Goal: Task Accomplishment & Management: Use online tool/utility

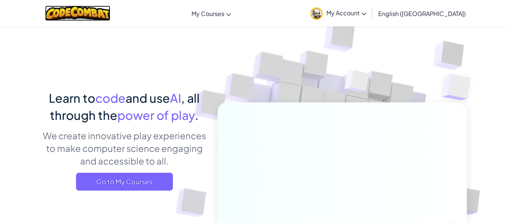
click at [95, 14] on img at bounding box center [77, 13] width 65 height 15
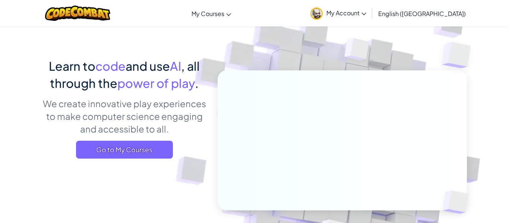
scroll to position [32, 0]
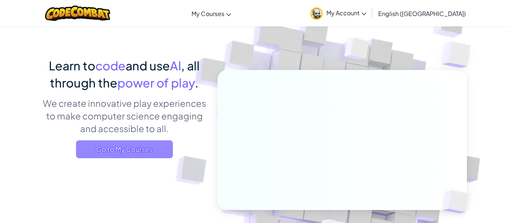
click at [154, 143] on span "Go to My Courses" at bounding box center [124, 150] width 97 height 18
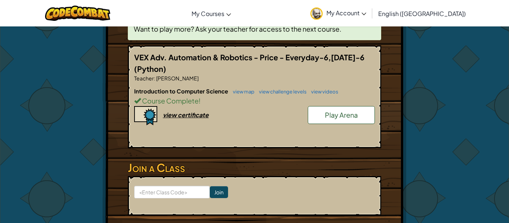
scroll to position [146, 0]
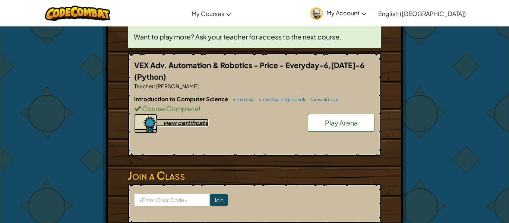
click at [174, 121] on div "view certificate" at bounding box center [186, 123] width 46 height 8
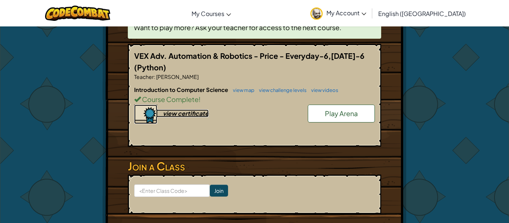
scroll to position [157, 0]
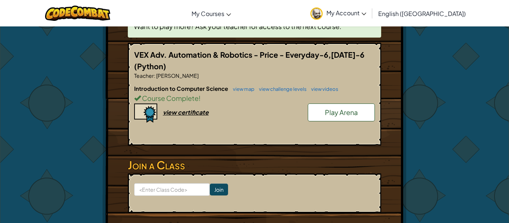
click at [321, 115] on link "Play Arena" at bounding box center [341, 113] width 67 height 18
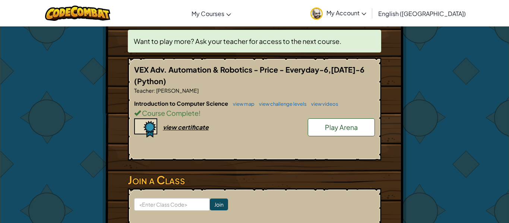
scroll to position [147, 0]
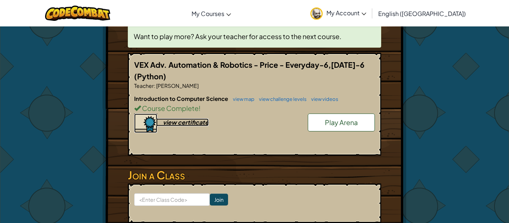
click at [192, 123] on div "view certificate" at bounding box center [186, 123] width 46 height 8
click at [191, 125] on div "view certificate" at bounding box center [186, 123] width 46 height 8
click at [191, 124] on div "view certificate" at bounding box center [186, 123] width 46 height 8
click at [186, 121] on div "view certificate" at bounding box center [186, 123] width 46 height 8
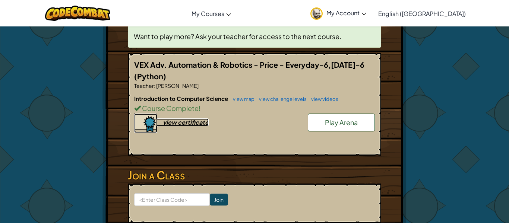
click at [170, 123] on div "view certificate" at bounding box center [186, 123] width 46 height 8
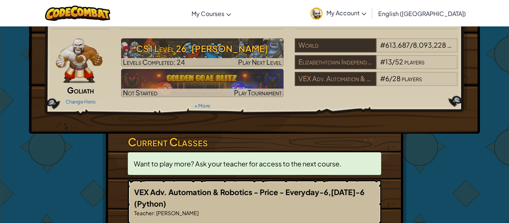
scroll to position [0, 0]
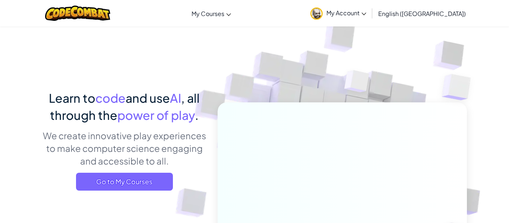
click at [367, 10] on span "My Account" at bounding box center [347, 13] width 40 height 8
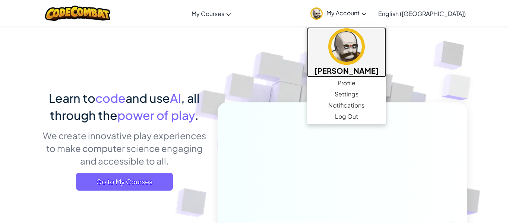
click at [365, 62] on img at bounding box center [347, 46] width 37 height 37
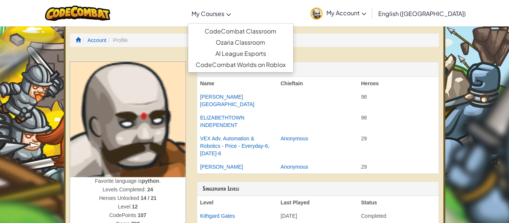
click at [231, 13] on icon at bounding box center [228, 14] width 5 height 3
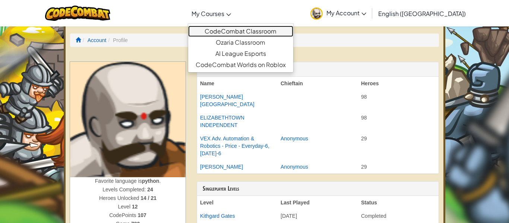
click at [258, 27] on link "CodeCombat Classroom" at bounding box center [240, 31] width 105 height 11
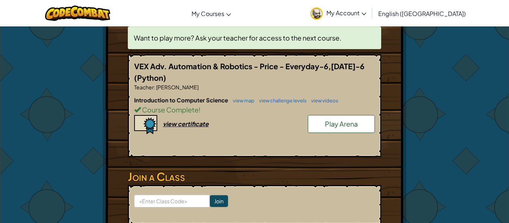
scroll to position [145, 0]
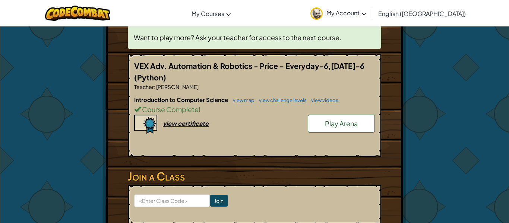
click at [158, 83] on p "Teacher : [PERSON_NAME]" at bounding box center [254, 86] width 241 height 7
click at [186, 126] on div "view certificate" at bounding box center [186, 124] width 46 height 8
click at [242, 102] on link "view map" at bounding box center [241, 100] width 25 height 6
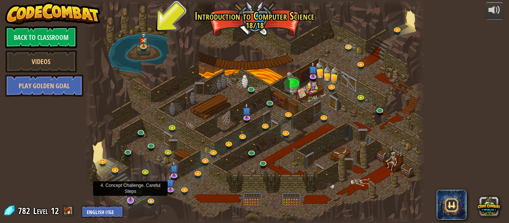
click at [132, 200] on img at bounding box center [130, 190] width 9 height 21
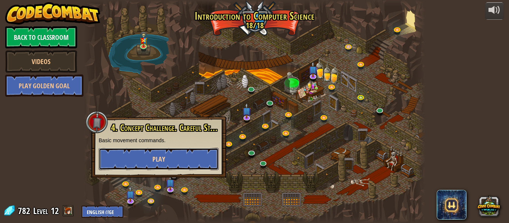
click at [142, 164] on button "Play" at bounding box center [159, 159] width 120 height 22
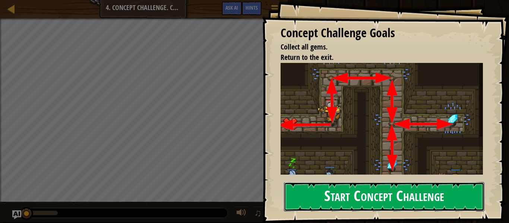
click at [351, 185] on button "Start Concept Challenge" at bounding box center [384, 196] width 201 height 29
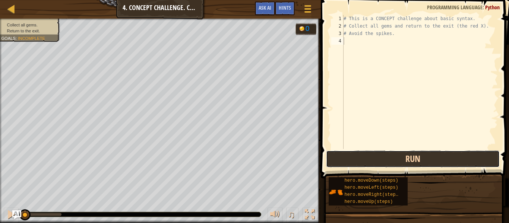
click at [379, 154] on button "Run" at bounding box center [413, 159] width 174 height 17
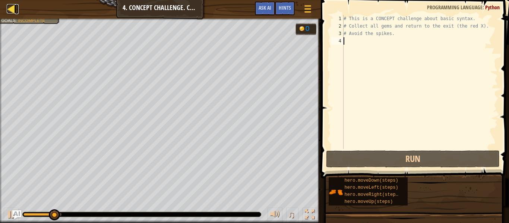
click at [8, 9] on div at bounding box center [11, 8] width 9 height 9
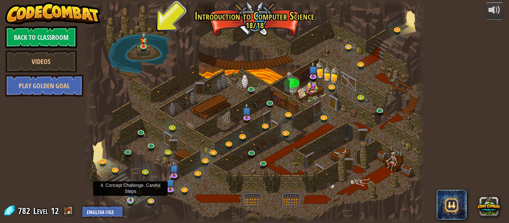
click at [131, 196] on img at bounding box center [131, 192] width 8 height 18
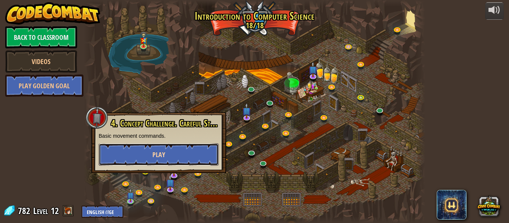
click at [154, 154] on span "Play" at bounding box center [159, 154] width 13 height 9
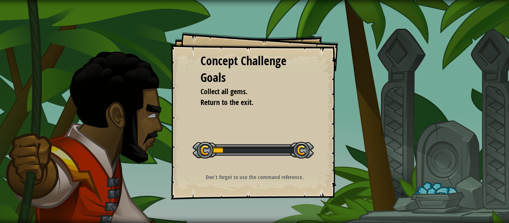
click at [154, 154] on div "Concept Challenge Goals Collect all gems. Return to the exit. Start Concept Cha…" at bounding box center [254, 111] width 509 height 223
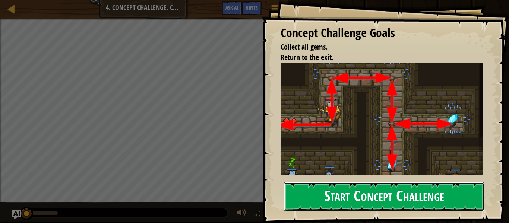
click at [324, 189] on button "Start Concept Challenge" at bounding box center [384, 196] width 201 height 29
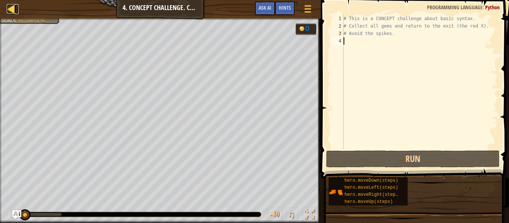
click at [10, 9] on div at bounding box center [11, 8] width 9 height 9
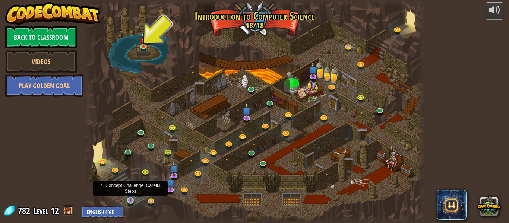
click at [130, 198] on img at bounding box center [131, 192] width 8 height 18
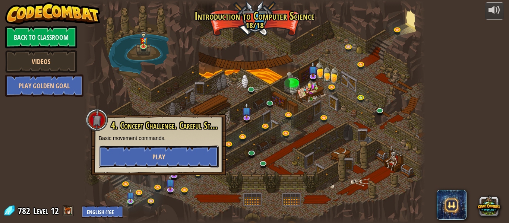
click at [121, 150] on button "Play" at bounding box center [159, 157] width 120 height 22
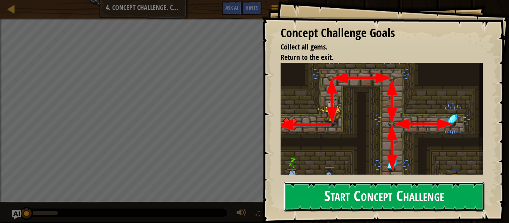
click at [361, 203] on button "Start Concept Challenge" at bounding box center [384, 196] width 201 height 29
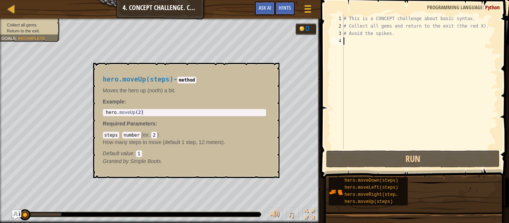
scroll to position [3, 0]
type textarea "up"
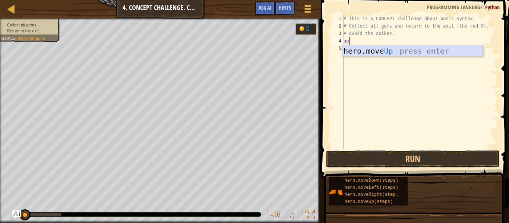
click at [452, 49] on div "hero.move Up press enter" at bounding box center [412, 62] width 141 height 34
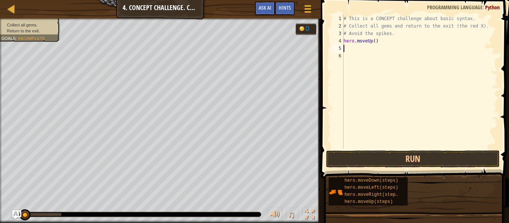
scroll to position [3, 0]
type textarea "ri"
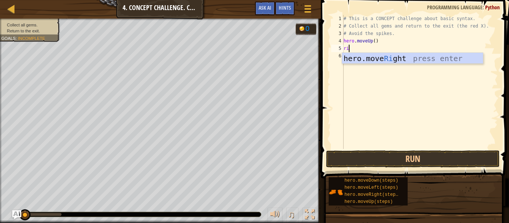
scroll to position [3, 0]
click at [444, 59] on div "hero.move Ri ght press enter" at bounding box center [412, 70] width 141 height 34
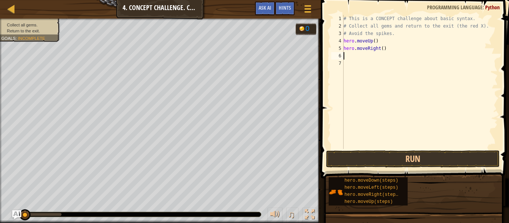
scroll to position [3, 0]
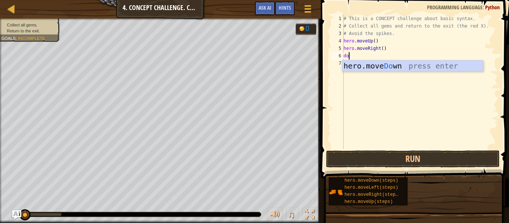
type textarea "dow"
click at [455, 61] on div "hero.move Dow n press enter" at bounding box center [412, 77] width 141 height 34
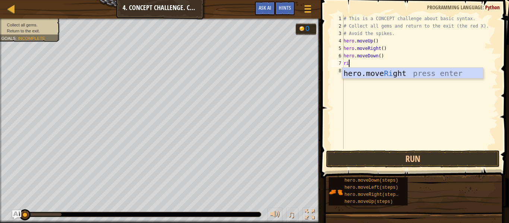
type textarea "righ"
click at [453, 72] on div "hero.move Righ t press enter" at bounding box center [412, 85] width 141 height 34
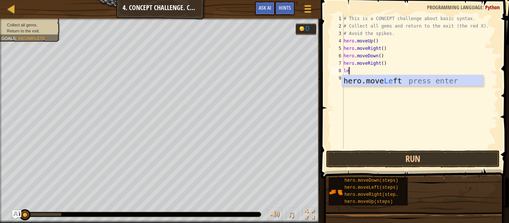
type textarea "lef"
click at [465, 79] on div "hero.move Lef t press enter" at bounding box center [412, 92] width 141 height 34
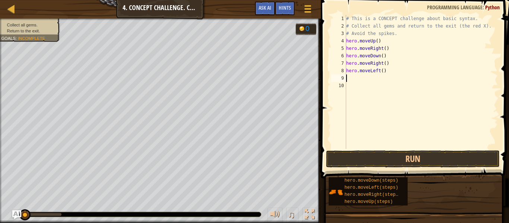
scroll to position [3, 0]
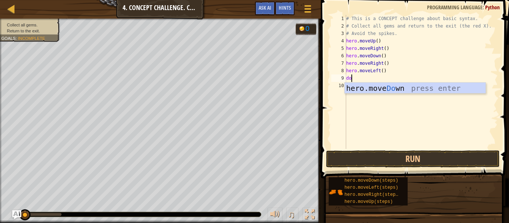
type textarea "dow"
click at [427, 84] on div "hero.move Dow n press enter" at bounding box center [415, 100] width 141 height 34
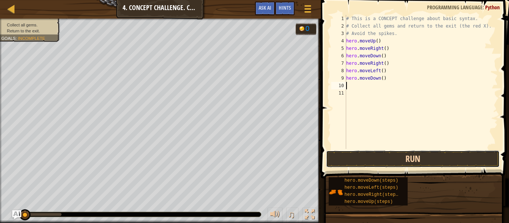
click at [357, 157] on button "Run" at bounding box center [413, 159] width 174 height 17
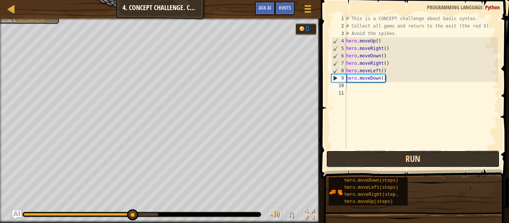
click at [357, 157] on button "Run" at bounding box center [413, 159] width 174 height 17
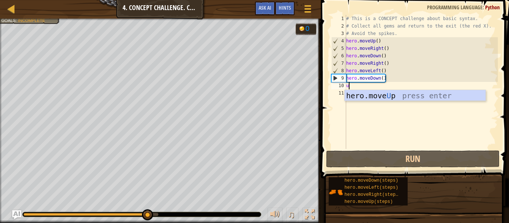
type textarea "up"
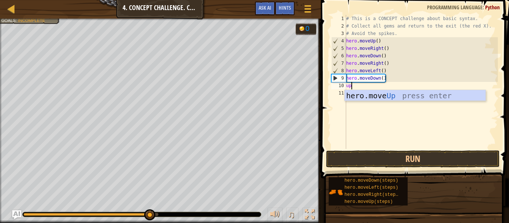
scroll to position [3, 0]
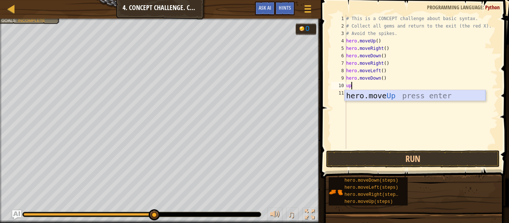
click at [372, 97] on div "hero.move Up press enter" at bounding box center [415, 107] width 141 height 34
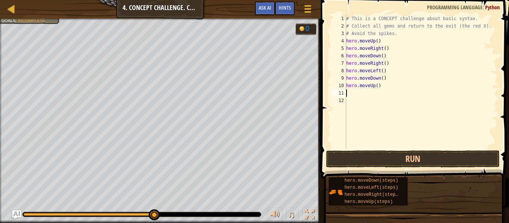
scroll to position [3, 0]
click at [377, 85] on div "# This is a CONCEPT challenge about basic syntax. # Collect all gems and return…" at bounding box center [421, 89] width 153 height 149
type textarea "hero.moveUp(2)"
click at [350, 96] on div "# This is a CONCEPT challenge about basic syntax. # Collect all gems and return…" at bounding box center [421, 89] width 153 height 149
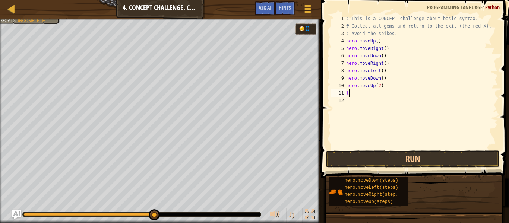
scroll to position [3, 0]
type textarea "le"
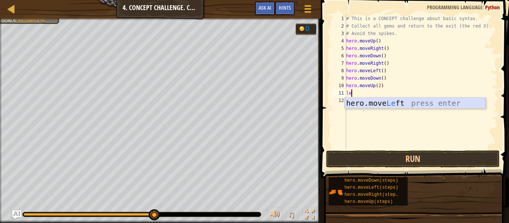
click at [350, 101] on div "hero.move Le ft press enter" at bounding box center [415, 115] width 141 height 34
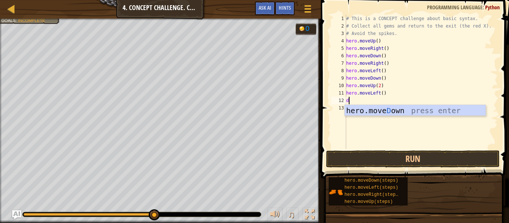
type textarea "do"
click at [363, 107] on div "hero.move Do wn press enter" at bounding box center [415, 122] width 141 height 34
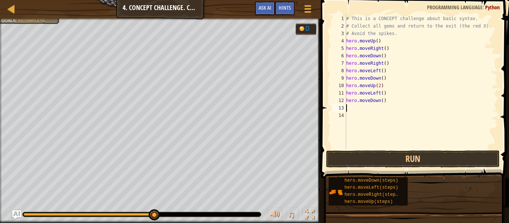
scroll to position [3, 0]
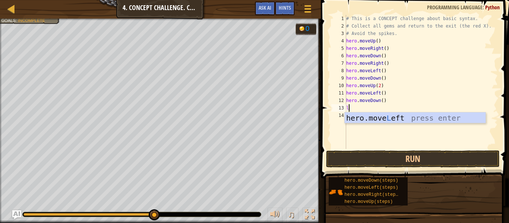
type textarea "le"
click at [368, 116] on div "hero.move Le ft press enter" at bounding box center [415, 130] width 141 height 34
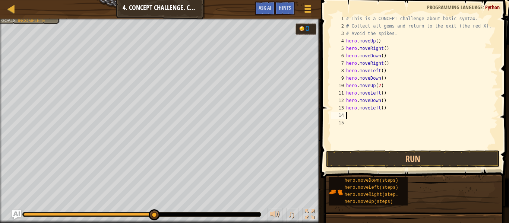
scroll to position [3, 0]
click at [351, 154] on button "Run" at bounding box center [413, 159] width 174 height 17
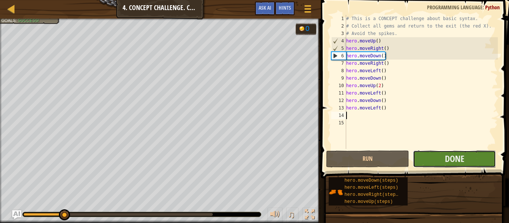
click at [471, 157] on button "Done" at bounding box center [454, 159] width 83 height 17
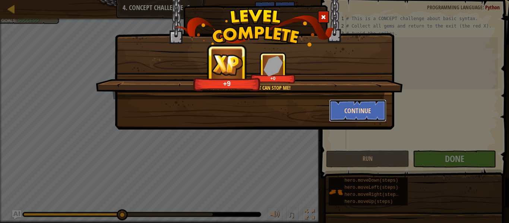
click at [363, 101] on button "Continue" at bounding box center [358, 111] width 58 height 22
